Goal: Transaction & Acquisition: Purchase product/service

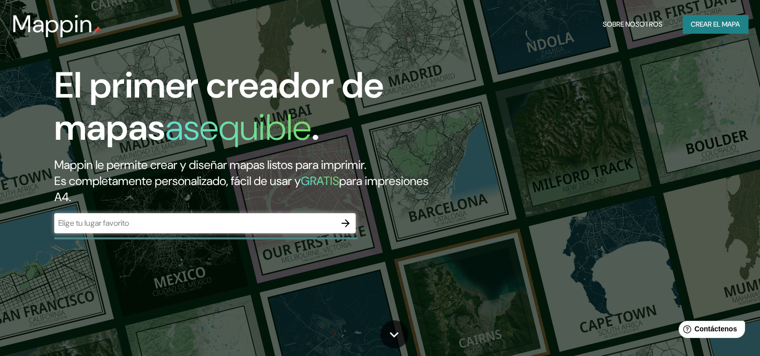
click at [196, 222] on input "text" at bounding box center [194, 223] width 281 height 12
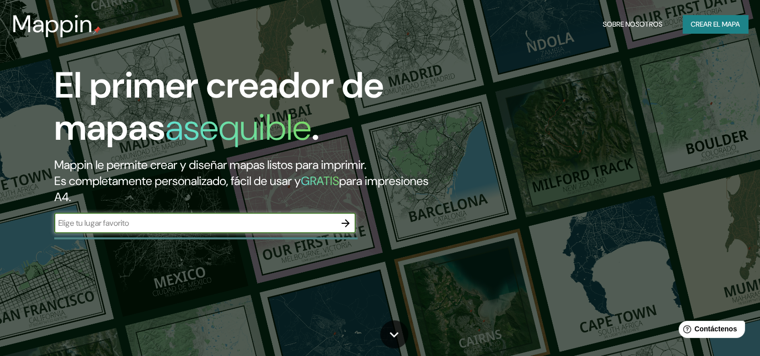
paste input "Fraccionamiento [GEOGRAPHIC_DATA], 63735 Nay."
type input "Fraccionamiento [GEOGRAPHIC_DATA], 63735 Nay."
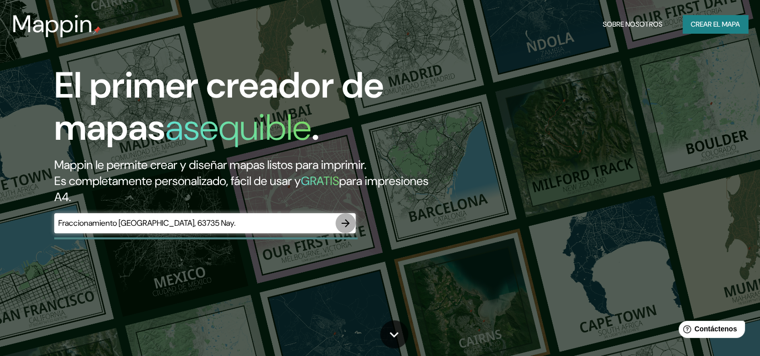
click at [344, 223] on icon "button" at bounding box center [345, 223] width 8 height 8
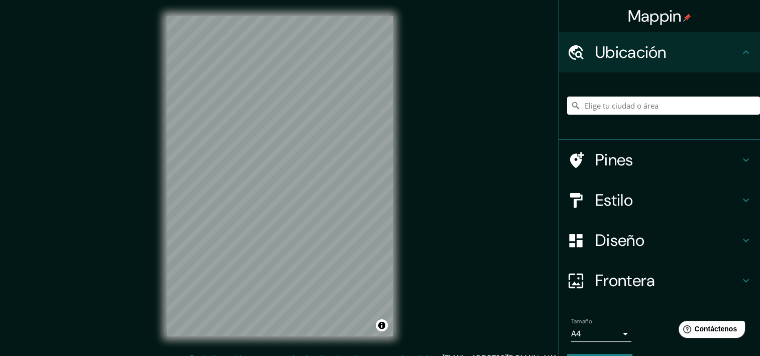
click at [615, 201] on h4 "Estilo" at bounding box center [667, 200] width 145 height 20
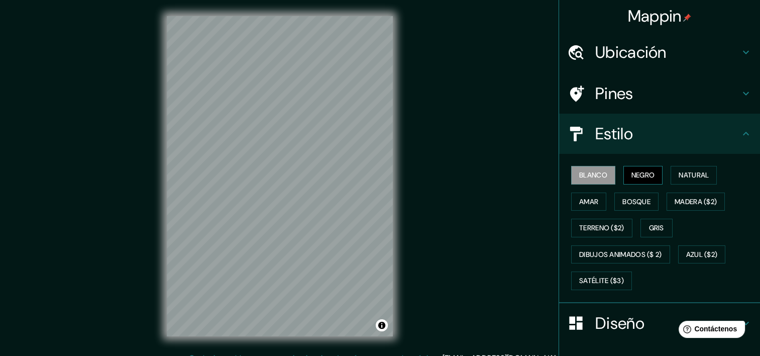
click at [641, 177] on font "Negro" at bounding box center [643, 175] width 24 height 13
click at [682, 176] on font "Natural" at bounding box center [693, 175] width 30 height 13
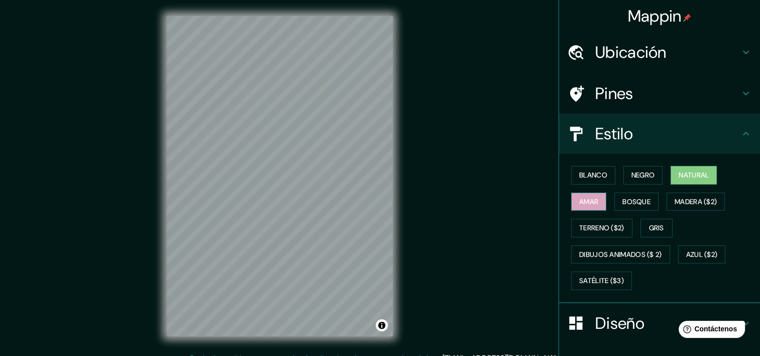
click at [590, 201] on font "Amar" at bounding box center [588, 201] width 19 height 13
click at [622, 201] on font "Bosque" at bounding box center [636, 201] width 28 height 13
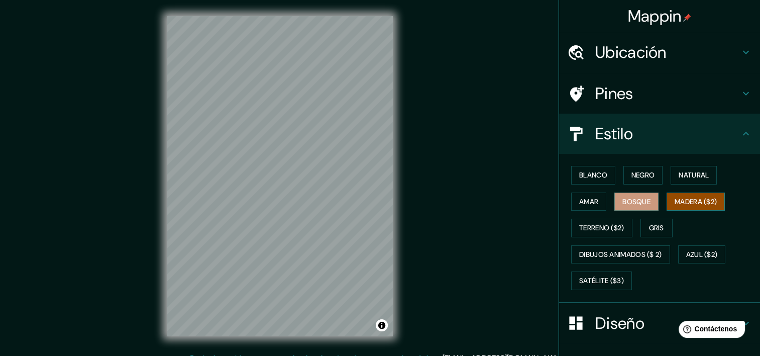
click at [687, 200] on font "Madera ($2)" at bounding box center [695, 201] width 42 height 13
click at [612, 225] on font "Terreno ($2)" at bounding box center [601, 227] width 45 height 13
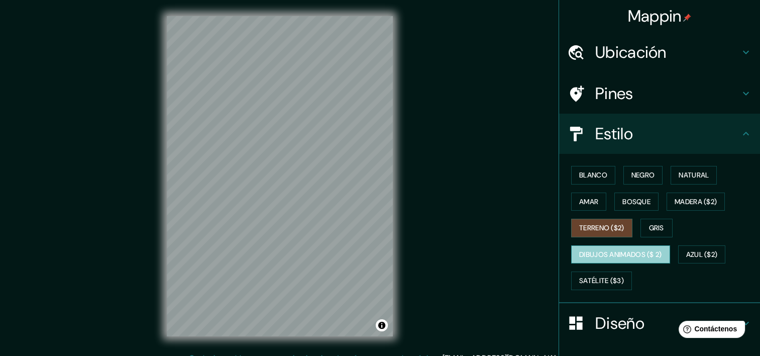
click at [618, 250] on font "Dibujos animados ($ 2)" at bounding box center [620, 254] width 83 height 13
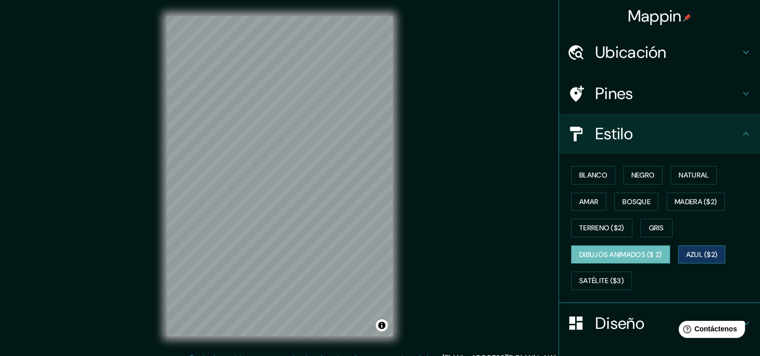
click at [693, 251] on font "Azul ($2)" at bounding box center [702, 254] width 32 height 13
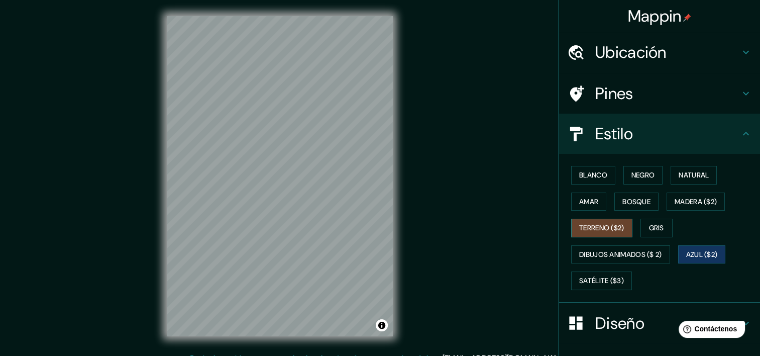
click at [605, 231] on font "Terreno ($2)" at bounding box center [601, 227] width 45 height 13
click at [603, 274] on font "Satélite ($3)" at bounding box center [601, 280] width 45 height 13
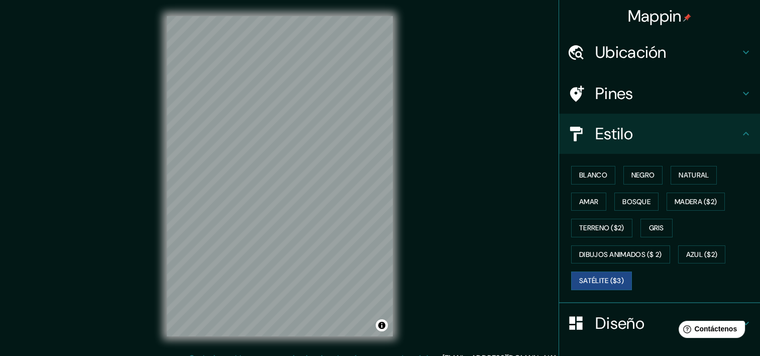
click at [394, 188] on div "© Mapbox © OpenStreetMap Improve this map © Maxar" at bounding box center [280, 176] width 258 height 352
click at [395, 219] on div "© Mapbox © OpenStreetMap Improve this map © Maxar" at bounding box center [280, 176] width 258 height 352
click at [396, 207] on div "© Mapbox © OpenStreetMap Improve this map © Maxar" at bounding box center [280, 176] width 258 height 352
click at [160, 229] on div "© Mapbox © OpenStreetMap Improve this map © Maxar" at bounding box center [280, 176] width 258 height 352
click at [647, 50] on h4 "Ubicación" at bounding box center [667, 52] width 145 height 20
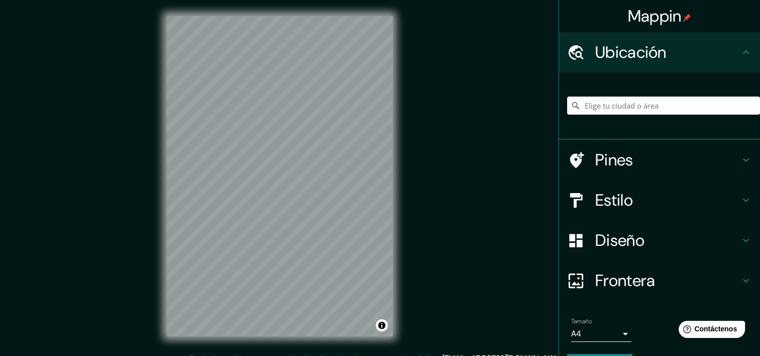
click at [638, 106] on input "Elige tu ciudad o área" at bounding box center [663, 105] width 193 height 18
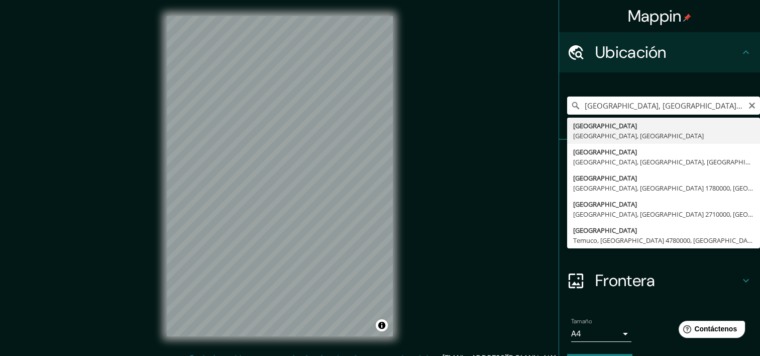
type input "[GEOGRAPHIC_DATA], [GEOGRAPHIC_DATA], [GEOGRAPHIC_DATA]"
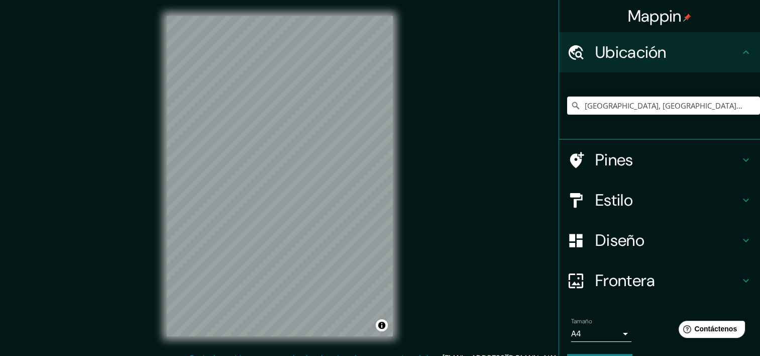
click at [418, 148] on div "Mappin Ubicación [GEOGRAPHIC_DATA], [GEOGRAPHIC_DATA], [GEOGRAPHIC_DATA] Pines …" at bounding box center [380, 184] width 760 height 368
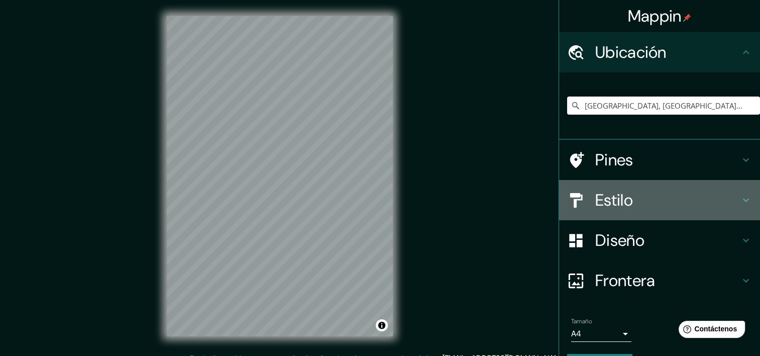
click at [613, 195] on h4 "Estilo" at bounding box center [667, 200] width 145 height 20
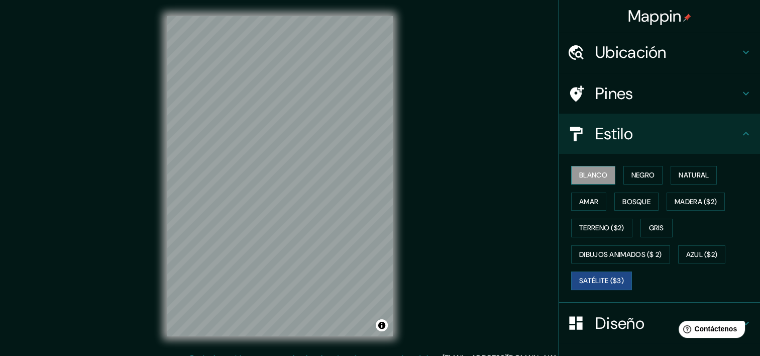
click at [591, 180] on font "Blanco" at bounding box center [593, 175] width 28 height 13
click at [631, 178] on font "Negro" at bounding box center [643, 175] width 24 height 13
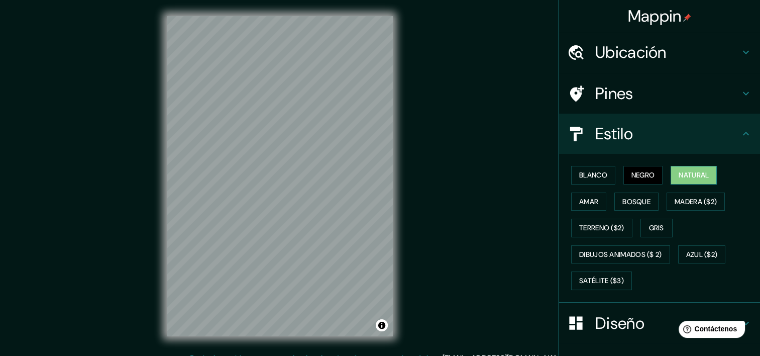
click at [687, 177] on font "Natural" at bounding box center [693, 175] width 30 height 13
click at [579, 197] on font "Amar" at bounding box center [588, 201] width 19 height 13
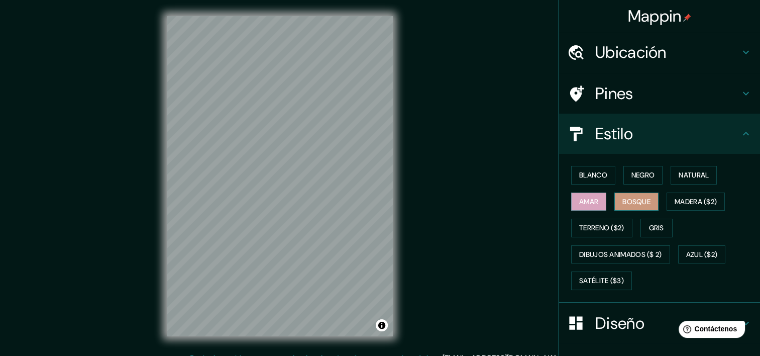
click at [627, 195] on font "Bosque" at bounding box center [636, 201] width 28 height 13
click at [695, 196] on font "Madera ($2)" at bounding box center [695, 201] width 42 height 13
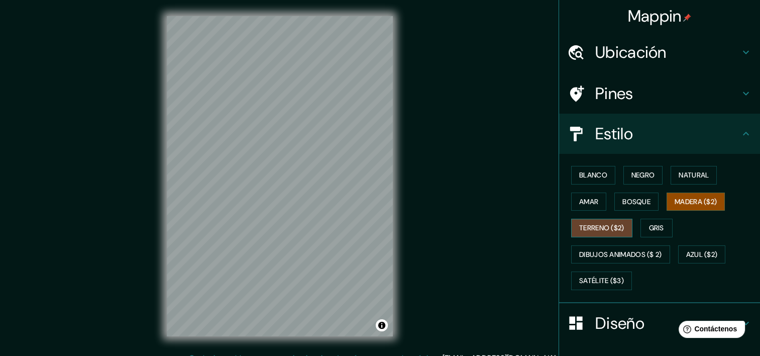
click at [589, 221] on font "Terreno ($2)" at bounding box center [601, 227] width 45 height 13
click at [655, 229] on font "Gris" at bounding box center [656, 227] width 15 height 13
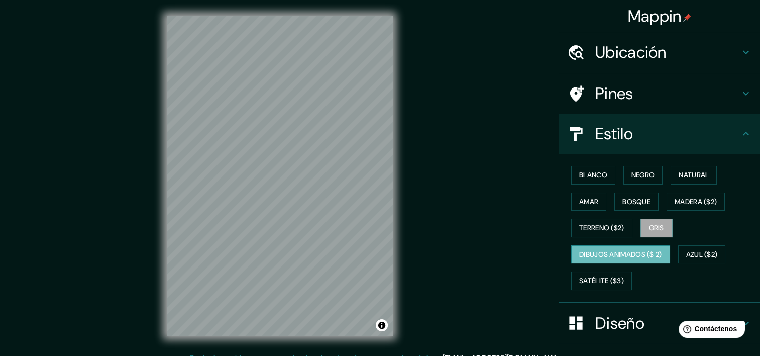
click at [600, 254] on font "Dibujos animados ($ 2)" at bounding box center [620, 254] width 83 height 13
click at [697, 256] on font "Azul ($2)" at bounding box center [702, 254] width 32 height 13
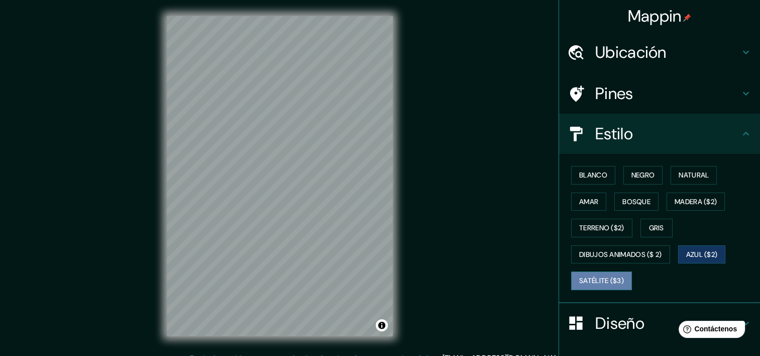
click at [599, 282] on font "Satélite ($3)" at bounding box center [601, 280] width 45 height 13
